Goal: Task Accomplishment & Management: Manage account settings

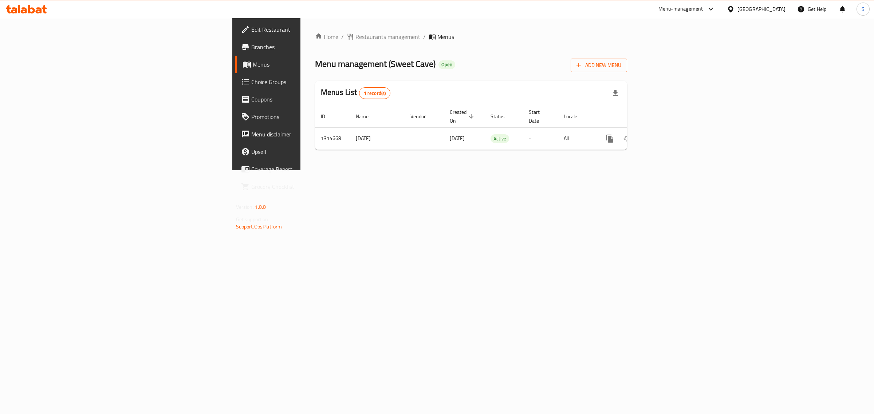
drag, startPoint x: 452, startPoint y: 260, endPoint x: 693, endPoint y: 219, distance: 244.2
click at [460, 170] on div "Home / Restaurants management / Menus Menu management ( Sweet Cave ) Open Add N…" at bounding box center [470, 94] width 341 height 153
click at [671, 130] on link "enhanced table" at bounding box center [662, 138] width 17 height 17
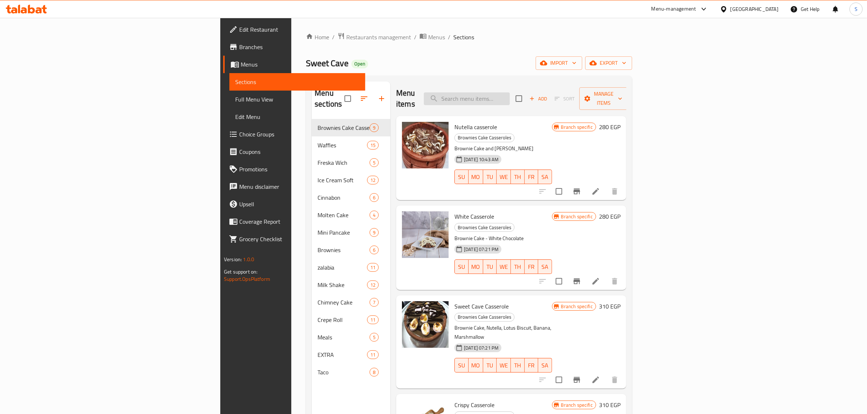
click at [510, 97] on input "search" at bounding box center [467, 99] width 86 height 13
paste input "Classic Ice Cream Soft"
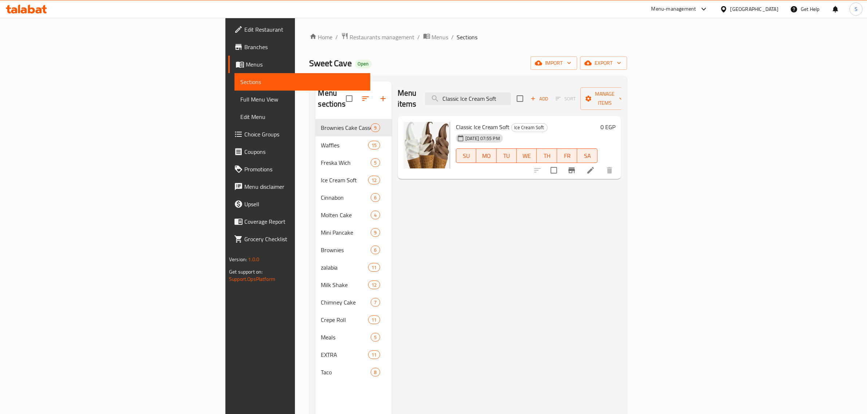
type input "Classic Ice Cream Soft"
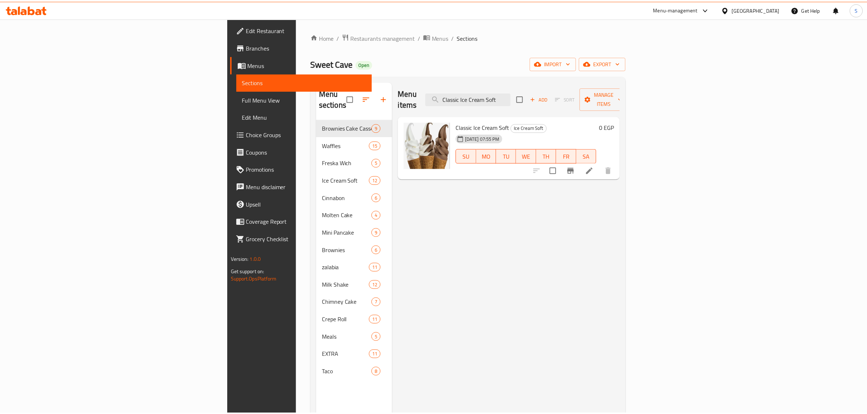
scroll to position [102, 0]
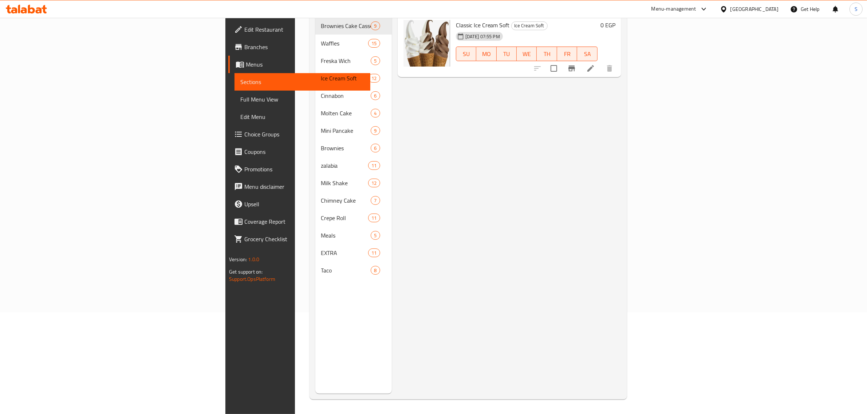
click at [516, 228] on div "Menu items Classic Ice Cream Soft Add Sort Manage items Classic Ice Cream Soft …" at bounding box center [506, 187] width 229 height 414
click at [621, 244] on div "Menu items Classic Ice Cream Soft Add Sort Manage items Classic Ice Cream Soft …" at bounding box center [506, 187] width 229 height 414
drag, startPoint x: 793, startPoint y: 205, endPoint x: 807, endPoint y: 168, distance: 39.6
click at [621, 202] on div "Menu items Classic Ice Cream Soft Add Sort Manage items Classic Ice Cream Soft …" at bounding box center [506, 187] width 229 height 414
click at [594, 65] on icon at bounding box center [590, 68] width 7 height 7
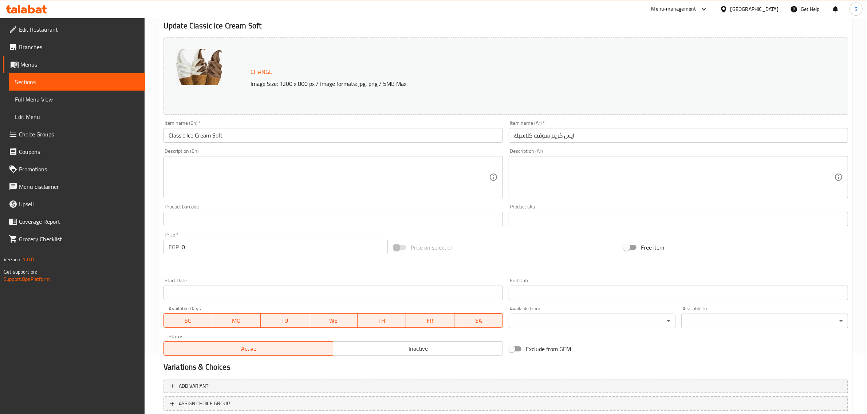
scroll to position [110, 0]
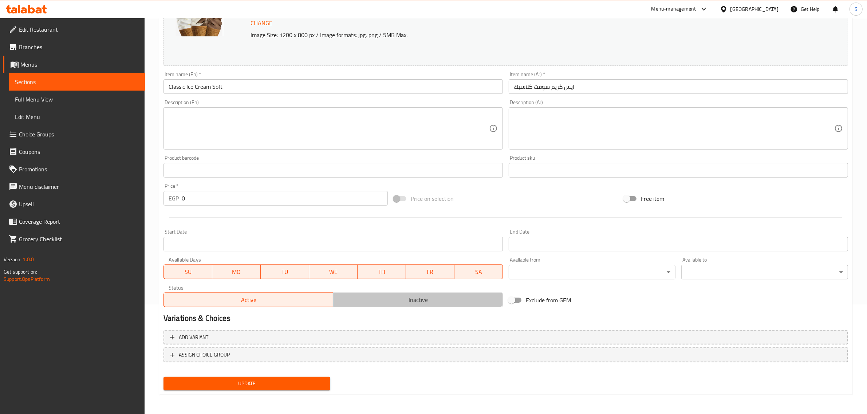
click at [378, 299] on span "Inactive" at bounding box center [418, 300] width 164 height 11
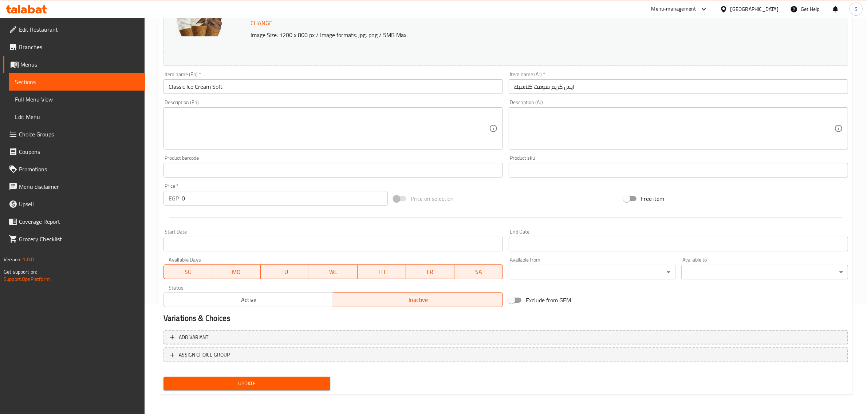
click at [262, 392] on div "Update" at bounding box center [247, 383] width 173 height 19
click at [265, 387] on span "Update" at bounding box center [246, 383] width 155 height 9
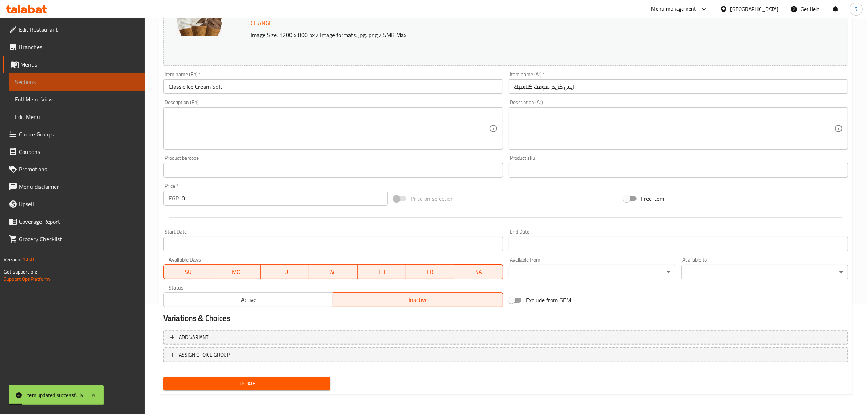
click at [70, 85] on span "Sections" at bounding box center [77, 82] width 124 height 9
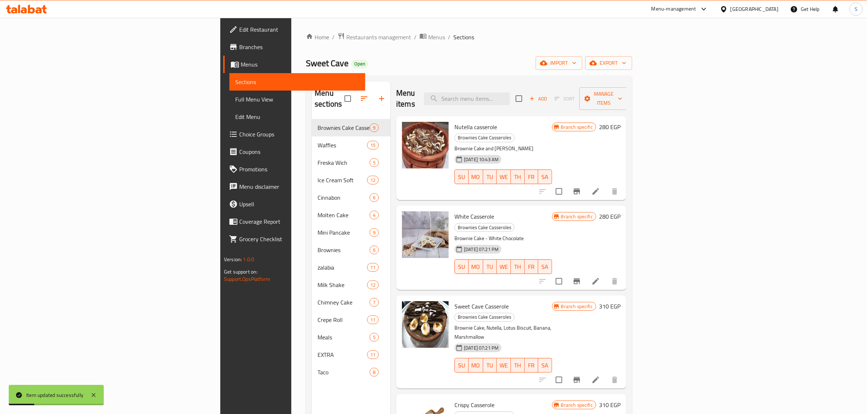
click at [527, 122] on h6 "Nutella casserole Brownies Cake Casseroles" at bounding box center [504, 132] width 98 height 20
click at [534, 116] on div "Nutella casserole Brownies Cake Casseroles Brownie Cake and Nutella [DATE] 10:4…" at bounding box center [511, 158] width 230 height 84
click at [510, 93] on input "search" at bounding box center [467, 99] width 86 height 13
paste input "Classic Ice Cream Soft"
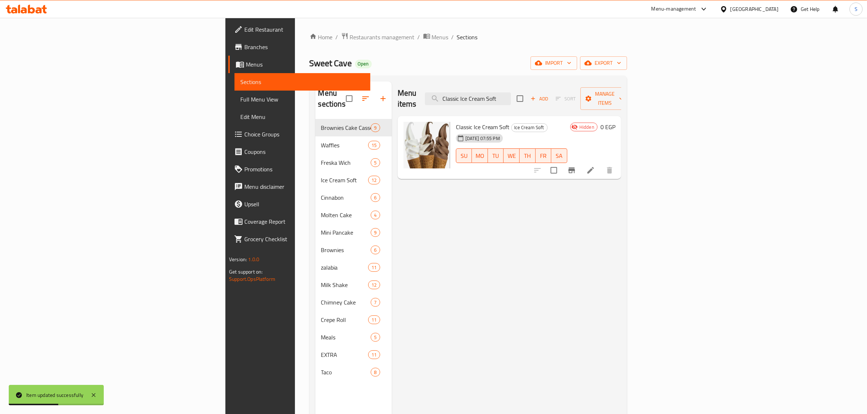
type input "Classic Ice Cream Soft"
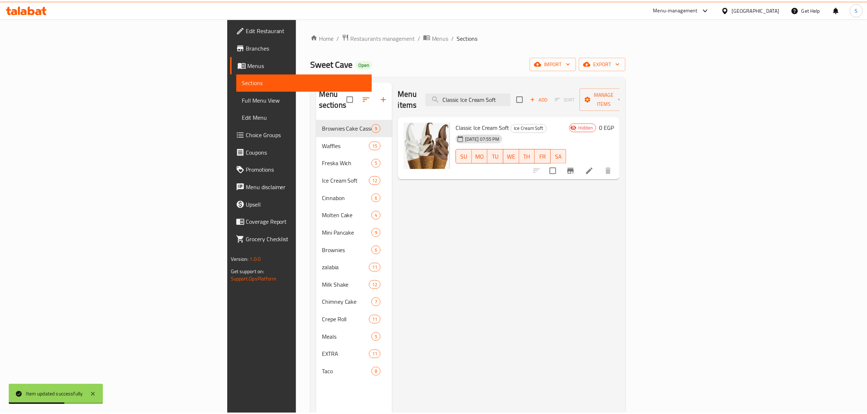
scroll to position [102, 0]
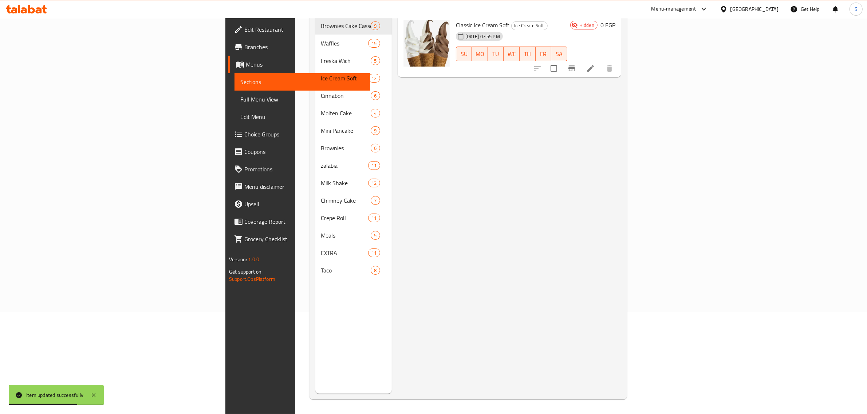
click at [531, 341] on div "Menu items Classic Ice Cream Soft Add Sort Manage items Classic Ice Cream Soft …" at bounding box center [506, 187] width 229 height 414
